Goal: Task Accomplishment & Management: Manage account settings

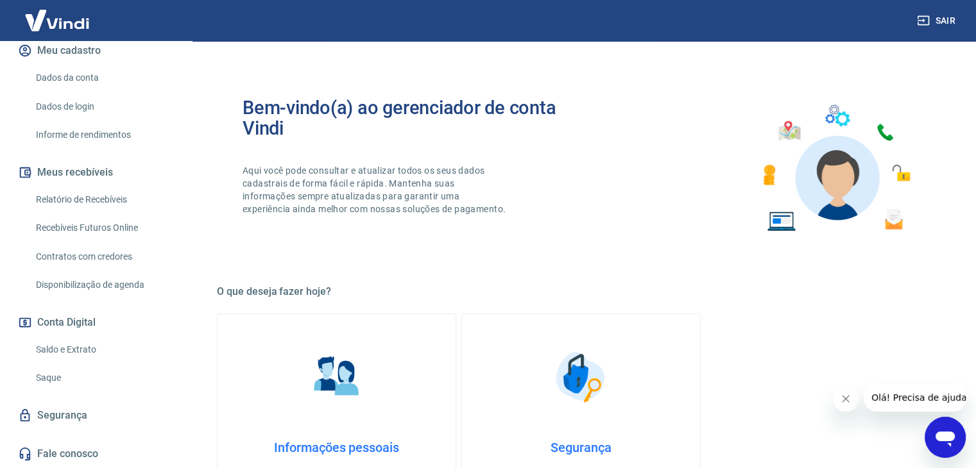
scroll to position [176, 0]
click at [64, 349] on link "Saldo e Extrato" at bounding box center [104, 350] width 146 height 26
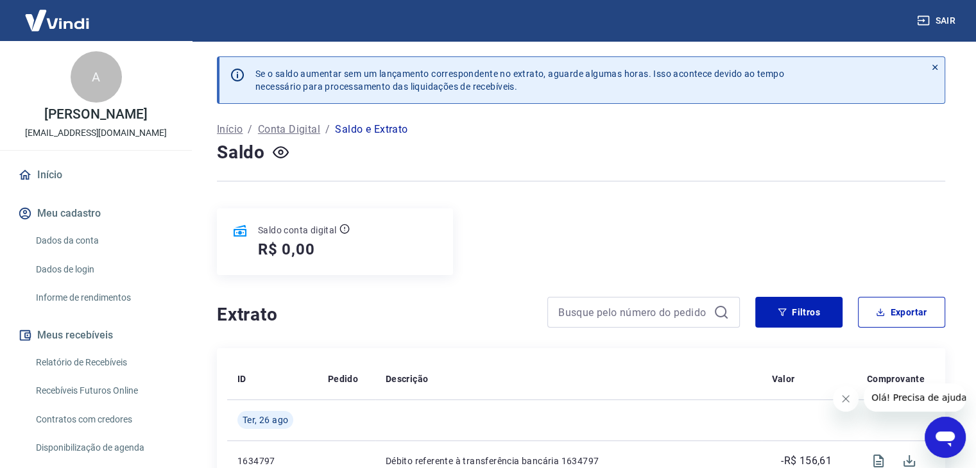
click at [90, 254] on link "Dados da conta" at bounding box center [104, 241] width 146 height 26
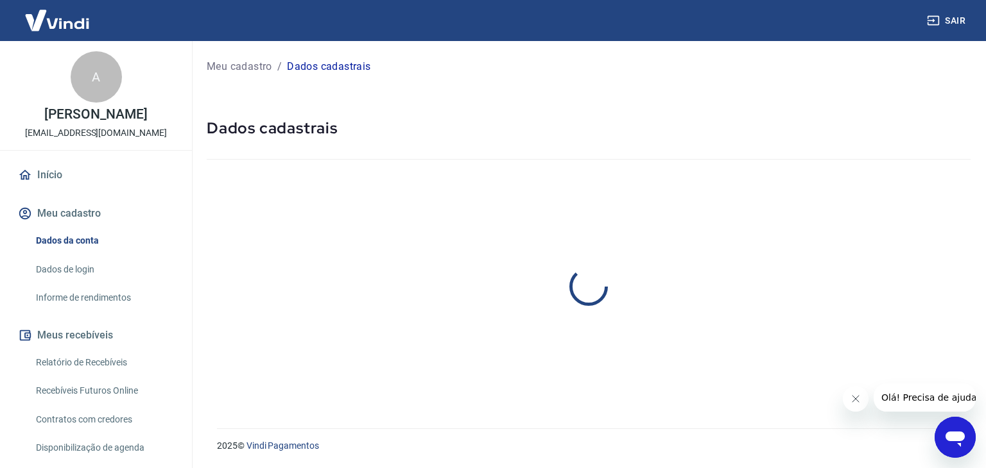
select select "SP"
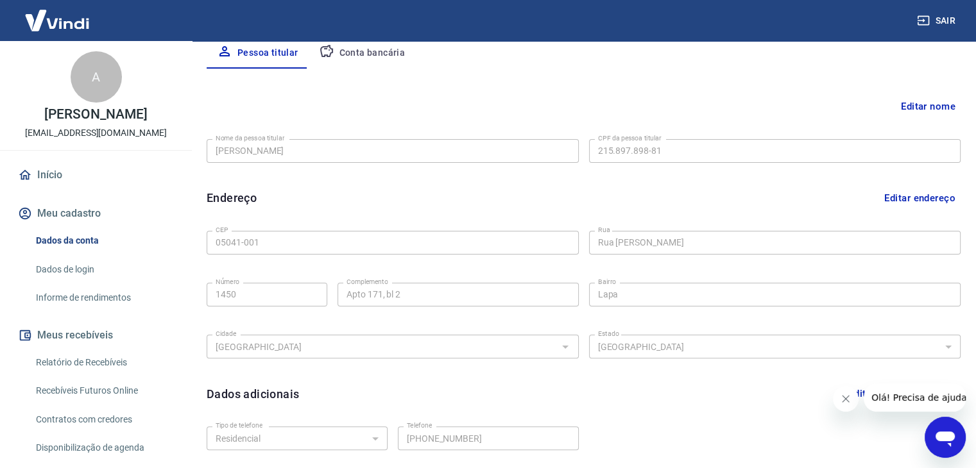
scroll to position [353, 0]
